Goal: Download file/media

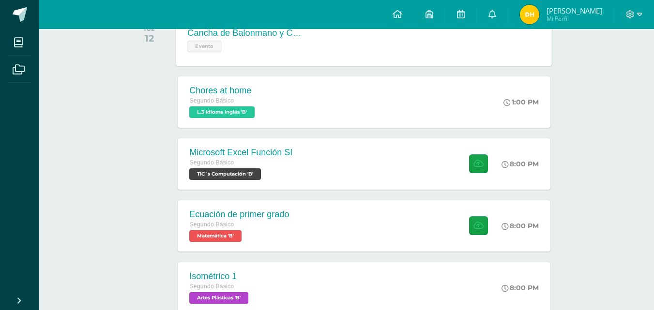
scroll to position [194, 0]
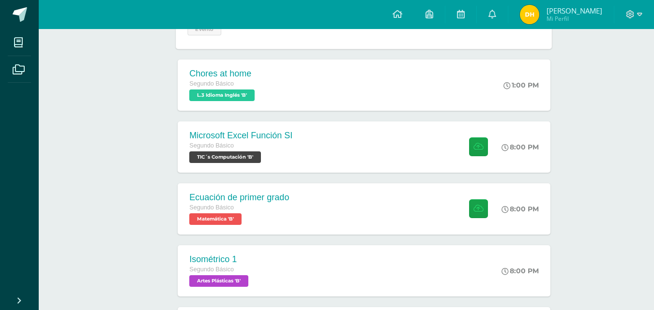
click at [353, 138] on div "Microsoft Excel Función SI Segundo Básico TIC´s Computación 'B' 8:00 PM Microso…" at bounding box center [364, 147] width 372 height 51
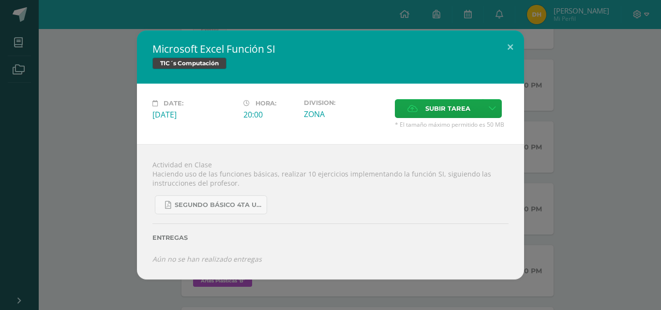
drag, startPoint x: 196, startPoint y: 168, endPoint x: 297, endPoint y: 191, distance: 103.7
click at [297, 191] on div "Actividad en Clase Haciendo uso de las funciones básicas, realizar 10 ejercicio…" at bounding box center [330, 211] width 387 height 135
click at [309, 195] on div "SEGUNDO BÁSICO 4TA UNIDAD.pdf" at bounding box center [331, 201] width 356 height 27
click at [516, 50] on button at bounding box center [511, 47] width 28 height 33
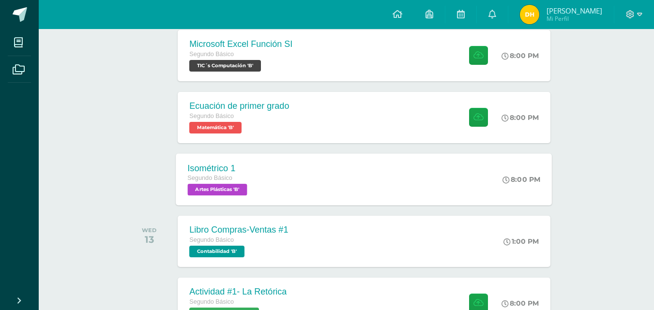
scroll to position [290, 0]
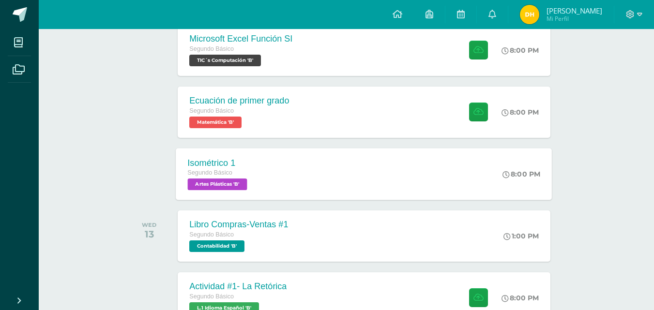
click at [330, 161] on div "Isométrico 1 Segundo Básico Artes Plásticas 'B' 8:00 PM Isométrico 1 Artes Plás…" at bounding box center [364, 174] width 376 height 52
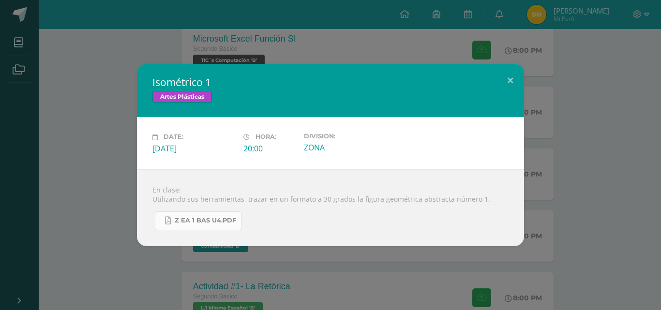
click at [191, 226] on link "Z eA 1 Bas U4.pdf" at bounding box center [198, 221] width 87 height 19
click at [514, 76] on button at bounding box center [511, 80] width 28 height 33
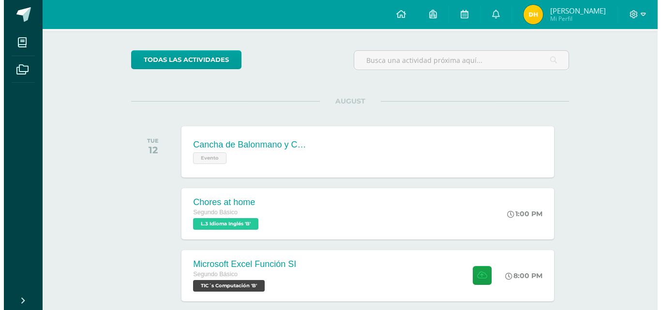
scroll to position [48, 0]
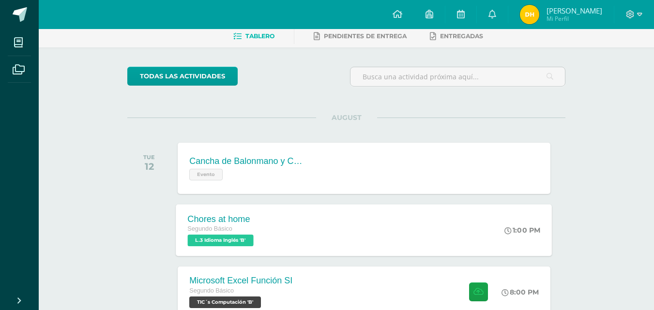
click at [303, 230] on div "Chores at home Segundo Básico L.3 Idioma Inglés 'B' 1:00 PM Chores at home L.3 …" at bounding box center [364, 230] width 376 height 52
